Goal: Check status: Check status

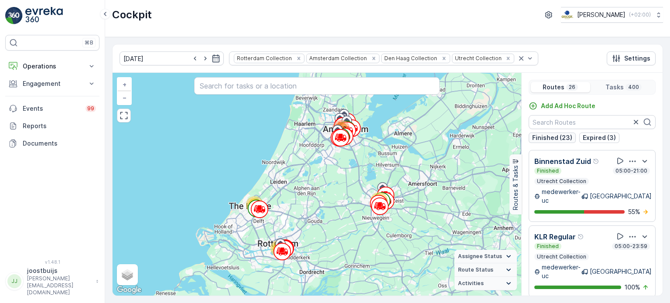
click at [555, 138] on p "Finished (23)" at bounding box center [552, 138] width 40 height 9
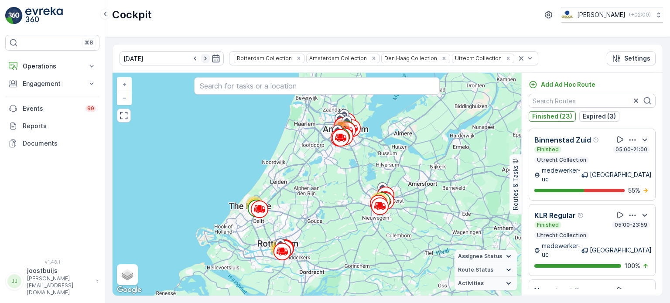
click at [201, 59] on icon "button" at bounding box center [205, 58] width 9 height 9
type input "15.08.2025"
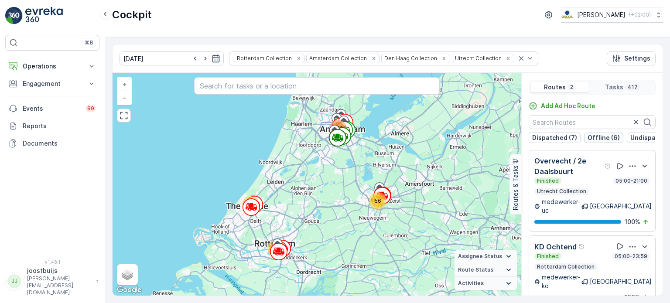
click at [593, 136] on p "Offline (6)" at bounding box center [604, 138] width 32 height 9
